Goal: Information Seeking & Learning: Learn about a topic

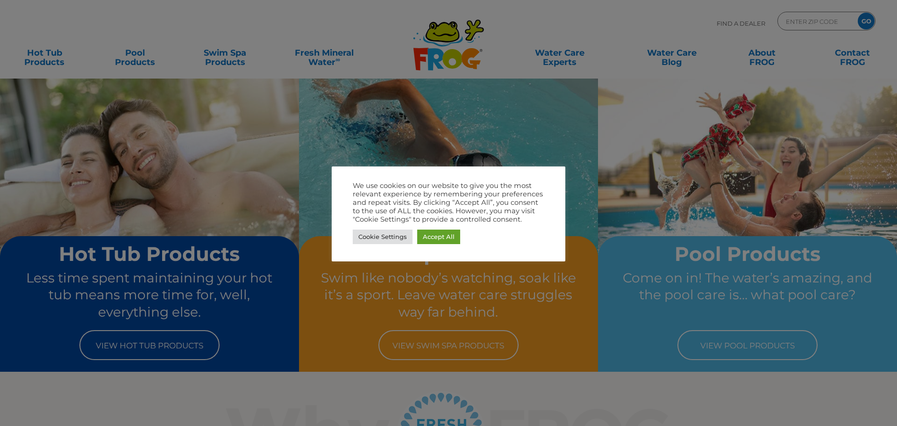
click at [442, 239] on link "Accept All" at bounding box center [438, 236] width 43 height 14
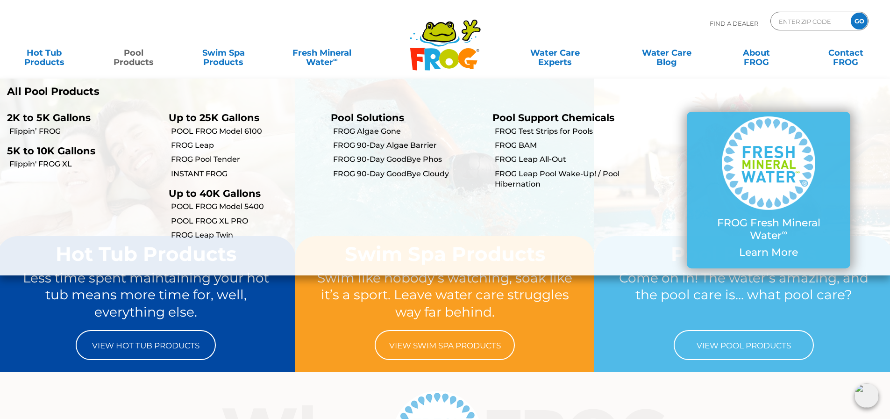
click at [137, 56] on link "Pool Products" at bounding box center [134, 52] width 70 height 19
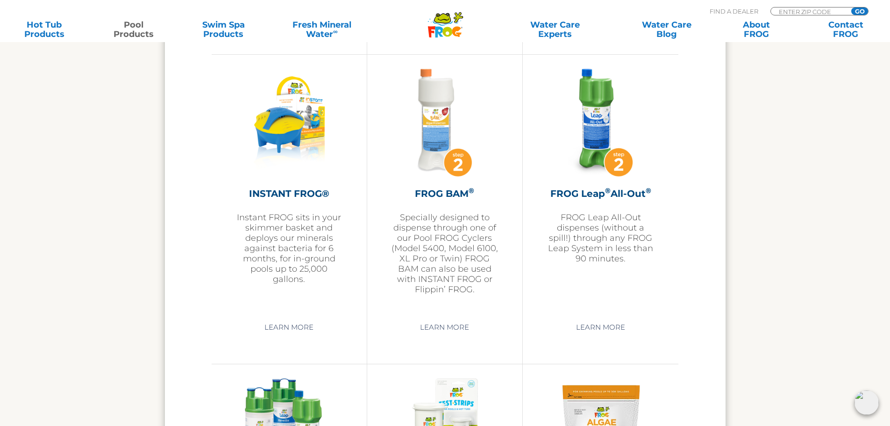
scroll to position [2289, 0]
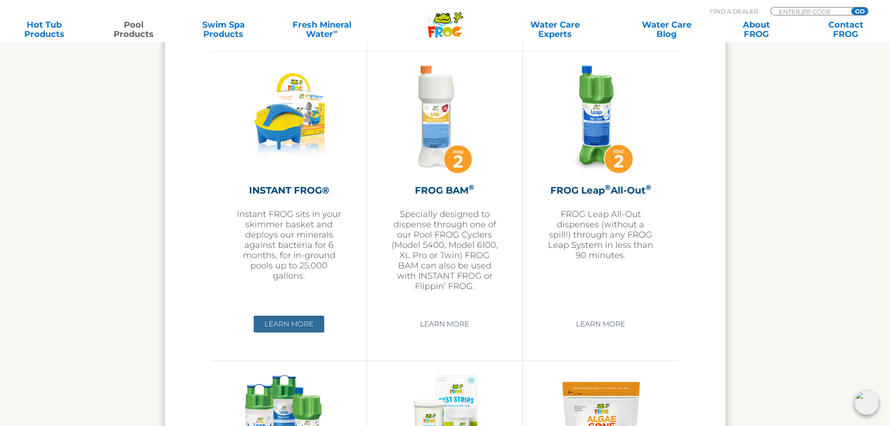
click at [285, 323] on link "Learn More" at bounding box center [289, 323] width 71 height 17
